Goal: Task Accomplishment & Management: Manage account settings

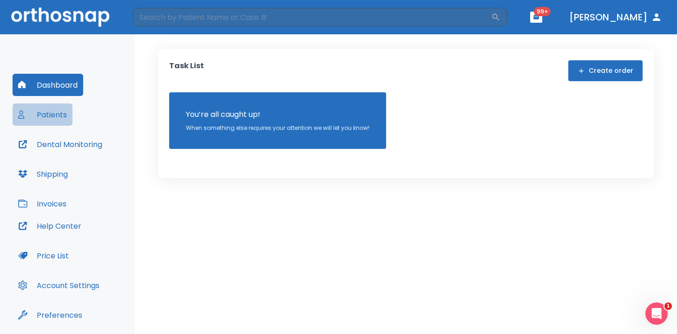
click at [34, 108] on button "Patients" at bounding box center [43, 115] width 60 height 22
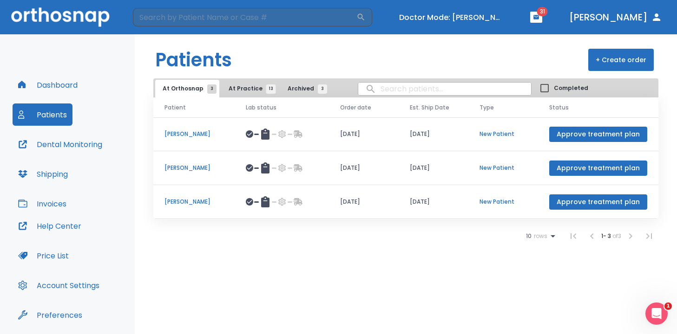
click at [250, 76] on header "Patients + Create order" at bounding box center [406, 56] width 542 height 44
click at [244, 90] on span "At Practice 13" at bounding box center [249, 89] width 42 height 8
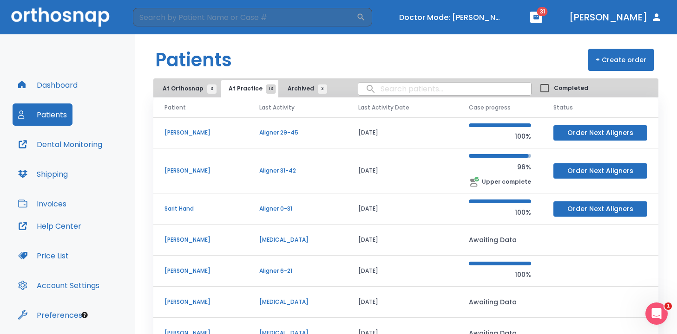
click at [202, 169] on p "[PERSON_NAME]" at bounding box center [200, 171] width 72 height 8
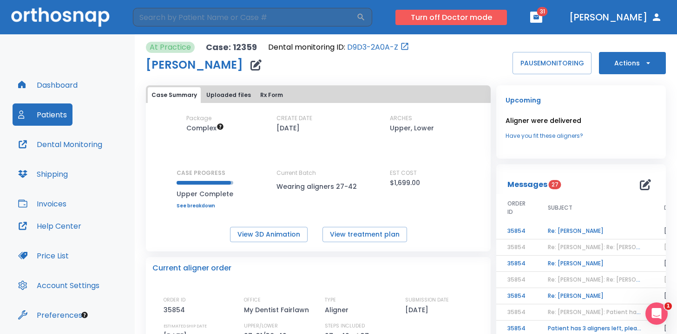
click at [507, 21] on button "Turn off Doctor mode" at bounding box center [450, 17] width 111 height 15
